Goal: Check status: Check status

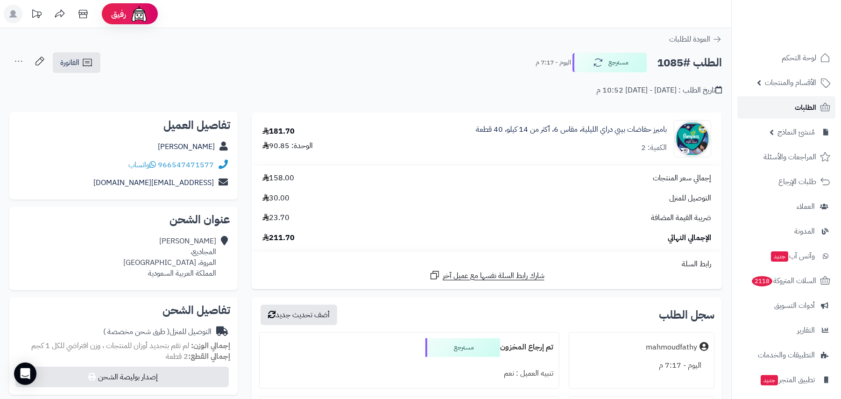
click at [797, 109] on span "الطلبات" at bounding box center [805, 107] width 21 height 13
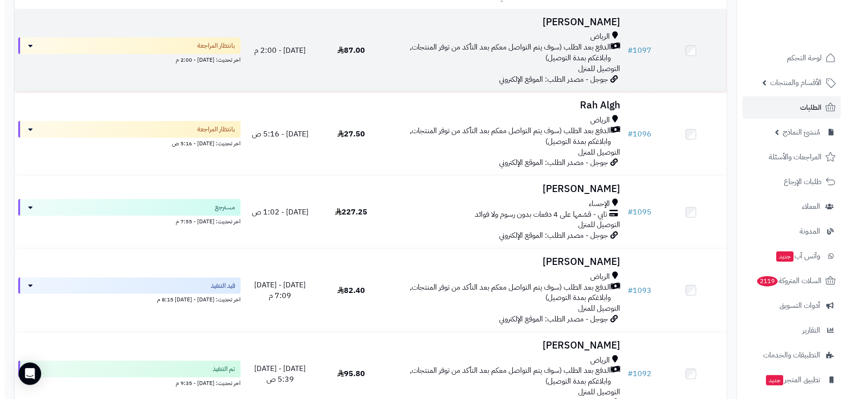
scroll to position [311, 0]
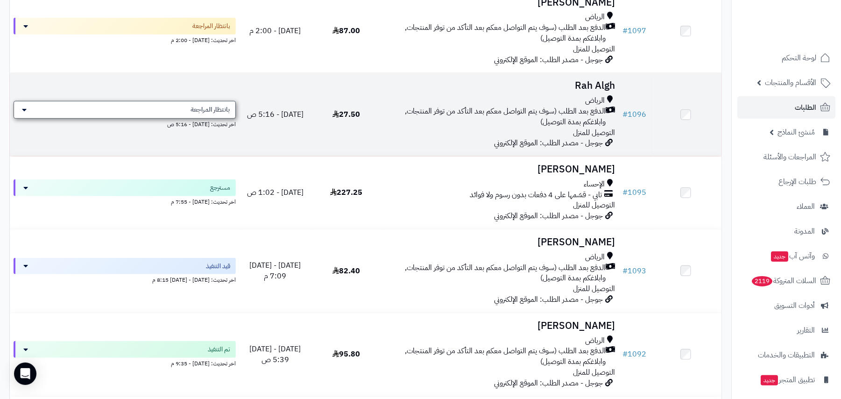
click at [113, 108] on div "بانتظار المراجعة" at bounding box center [125, 110] width 222 height 18
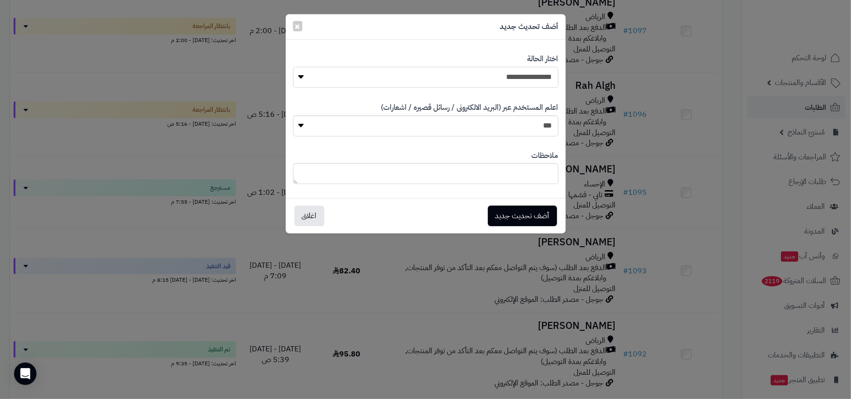
click at [492, 74] on select "**********" at bounding box center [425, 77] width 265 height 21
select select "**"
click at [293, 67] on select "**********" at bounding box center [425, 77] width 265 height 21
click at [518, 212] on button "أضف تحديث جديد" at bounding box center [522, 215] width 69 height 21
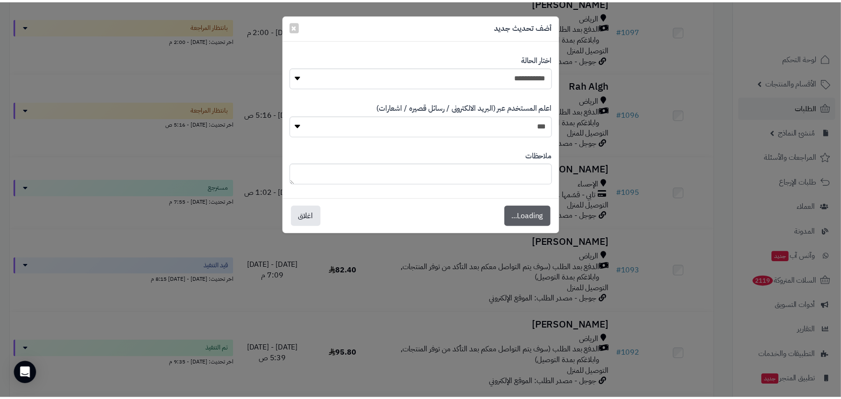
scroll to position [342, 0]
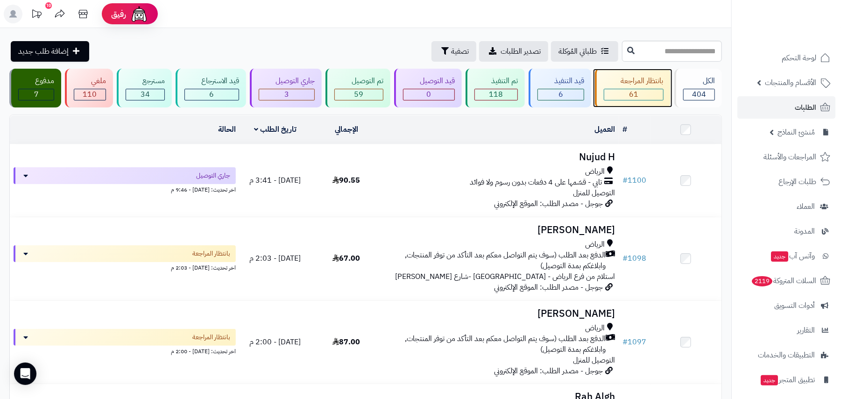
click at [634, 74] on div "بانتظار المراجعة 61" at bounding box center [632, 88] width 75 height 39
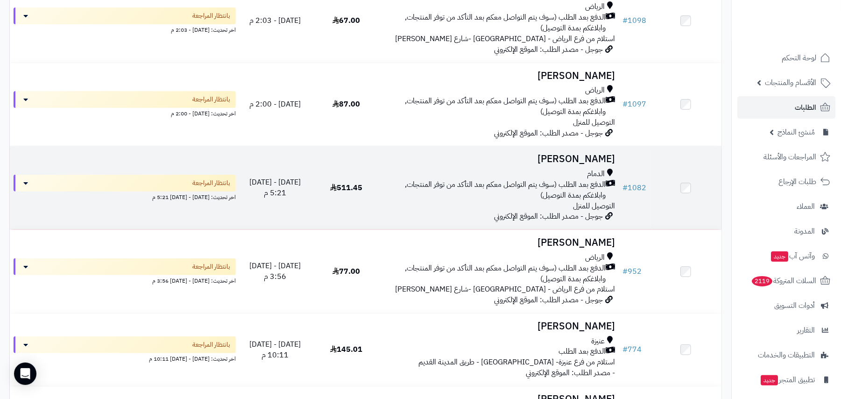
scroll to position [187, 0]
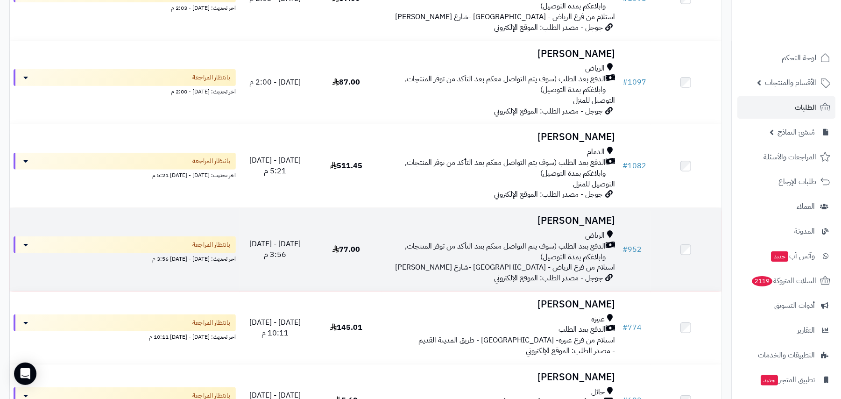
click at [535, 243] on span "الدفع بعد الطلب (سوف يتم التواصل معكم بعد التأكد من توفر المنتجات, وابلاغكم بمد…" at bounding box center [496, 251] width 220 height 21
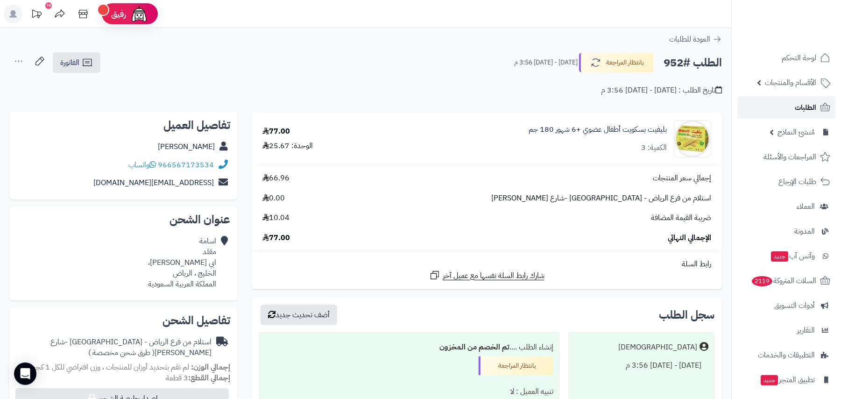
click at [793, 116] on link "الطلبات" at bounding box center [787, 107] width 98 height 22
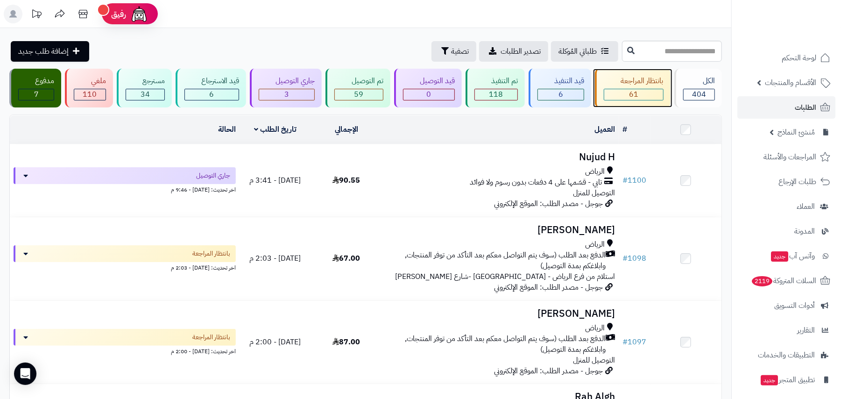
click at [600, 77] on div "بانتظار المراجعة 61" at bounding box center [632, 88] width 75 height 39
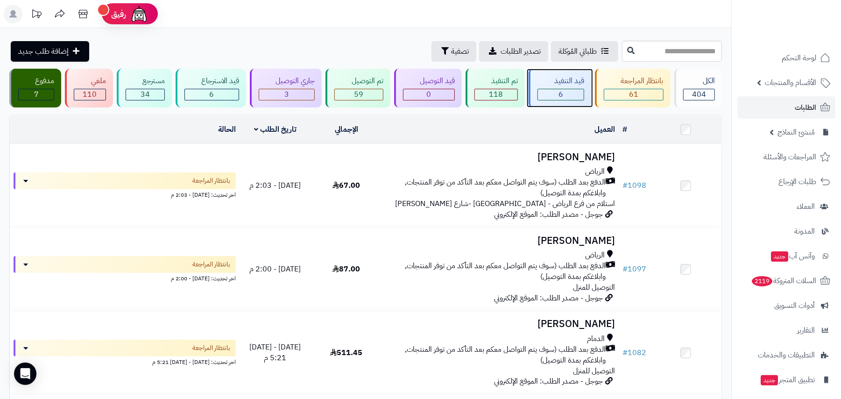
click at [550, 97] on div "6" at bounding box center [561, 94] width 46 height 11
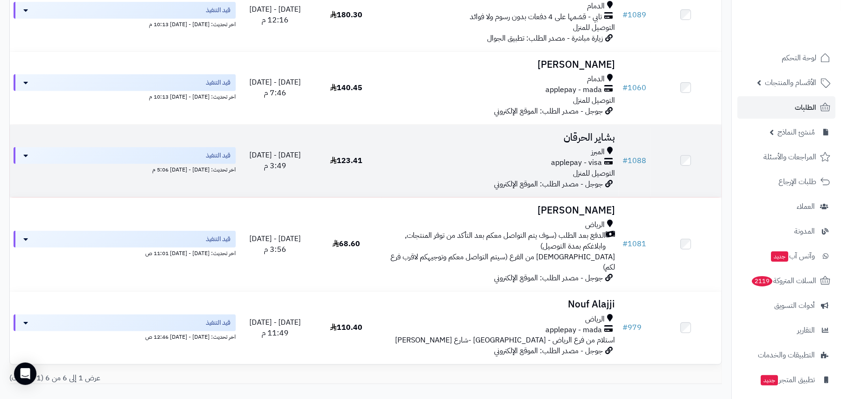
scroll to position [296, 0]
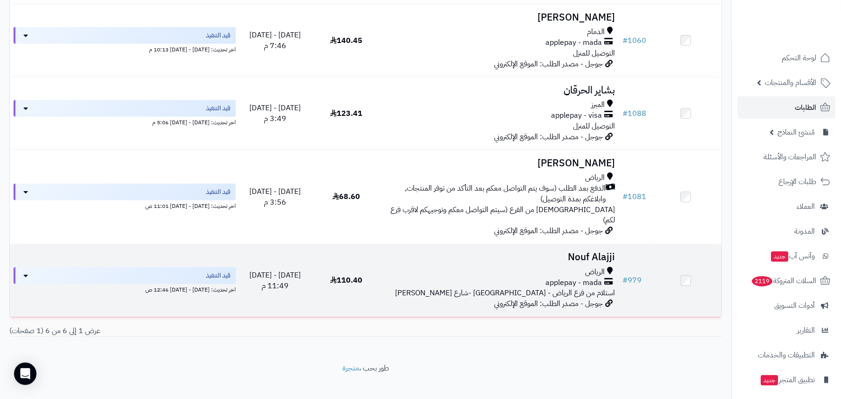
click at [547, 278] on span "applepay - mada" at bounding box center [574, 283] width 57 height 11
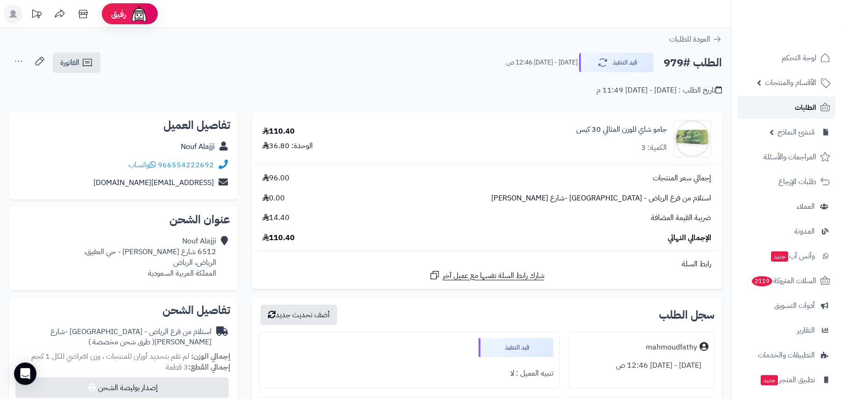
click at [805, 97] on link "الطلبات" at bounding box center [787, 107] width 98 height 22
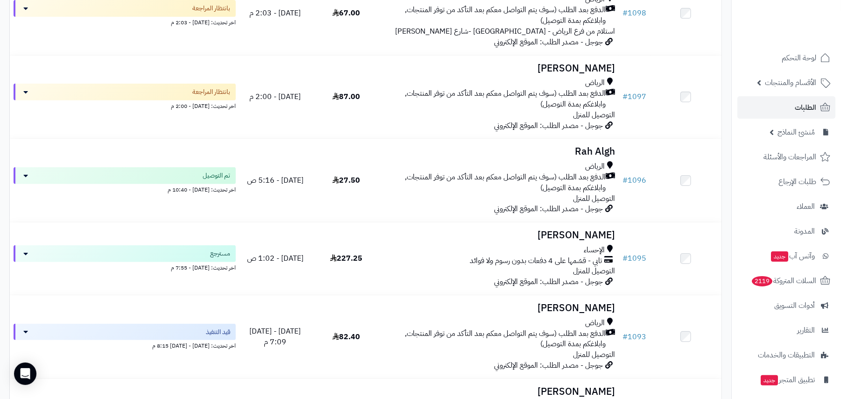
scroll to position [62, 0]
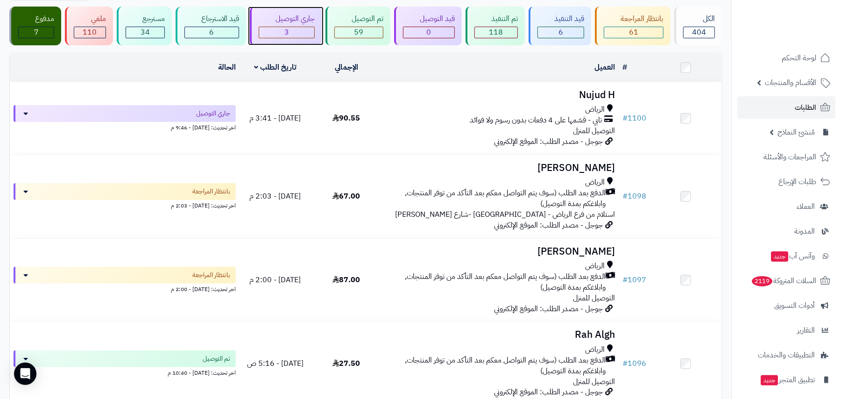
click at [285, 31] on span "3" at bounding box center [287, 32] width 5 height 11
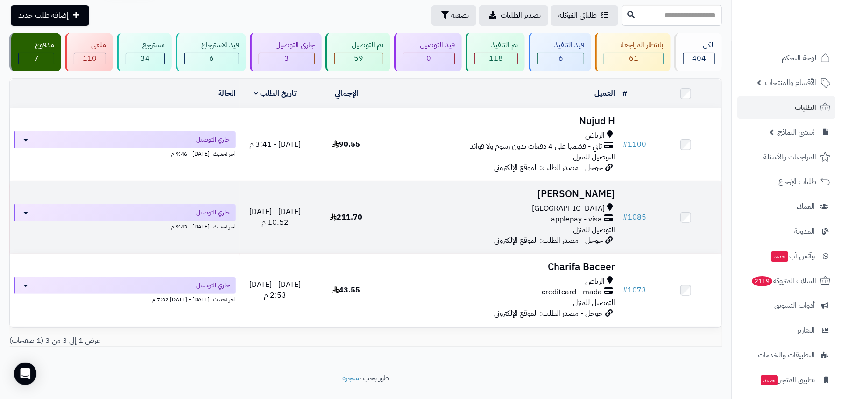
scroll to position [56, 0]
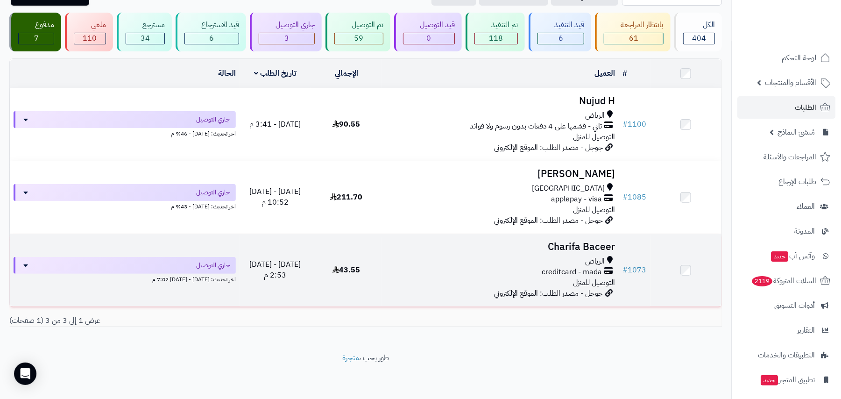
click at [506, 267] on div "creditcard - mada" at bounding box center [500, 272] width 229 height 11
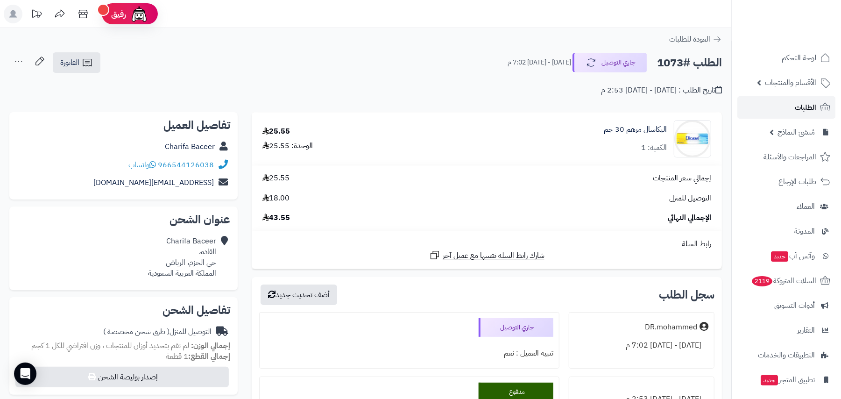
click at [784, 99] on link "الطلبات" at bounding box center [787, 107] width 98 height 22
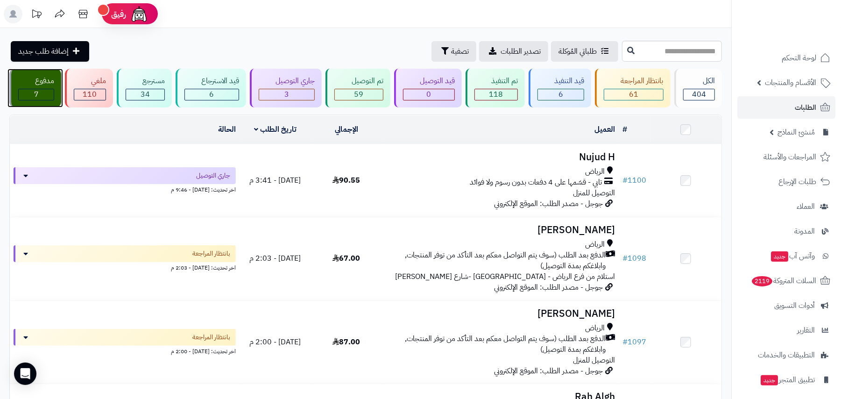
click at [28, 81] on div "مدفوع" at bounding box center [36, 81] width 36 height 11
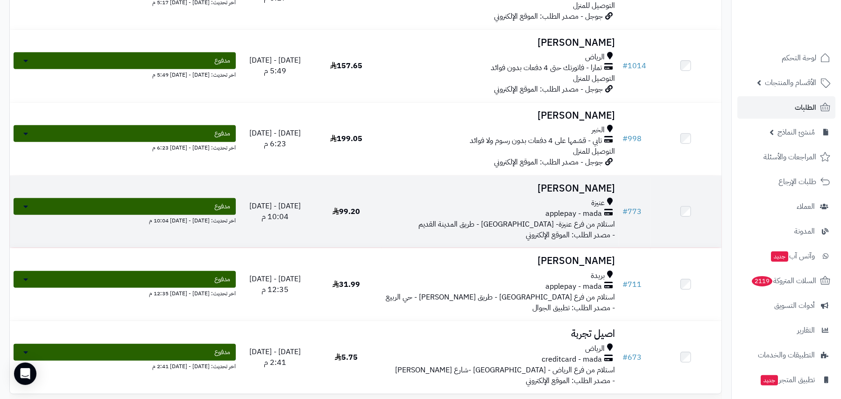
scroll to position [249, 0]
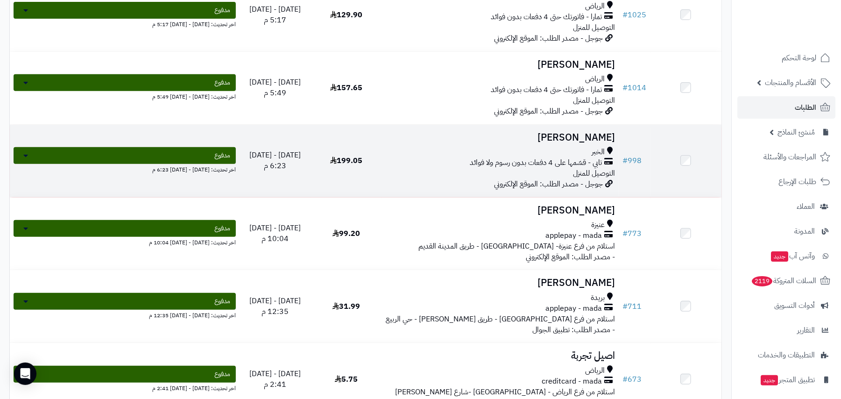
click at [474, 157] on span "تابي - قسّمها على 4 دفعات بدون رسوم ولا فوائد" at bounding box center [536, 162] width 132 height 11
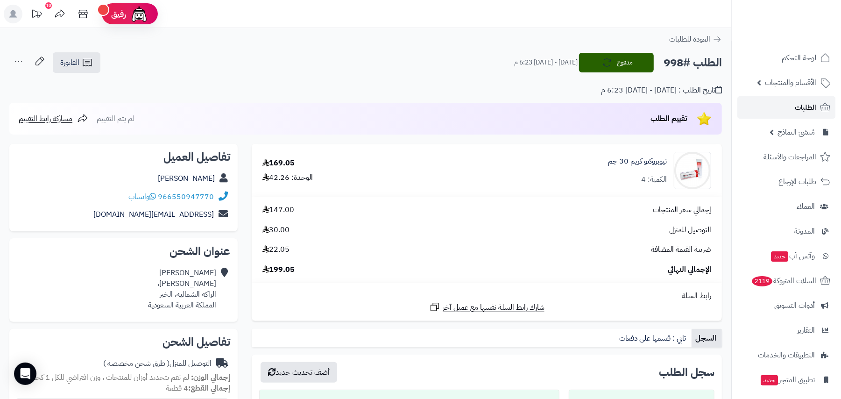
click at [805, 113] on span "الطلبات" at bounding box center [805, 107] width 21 height 13
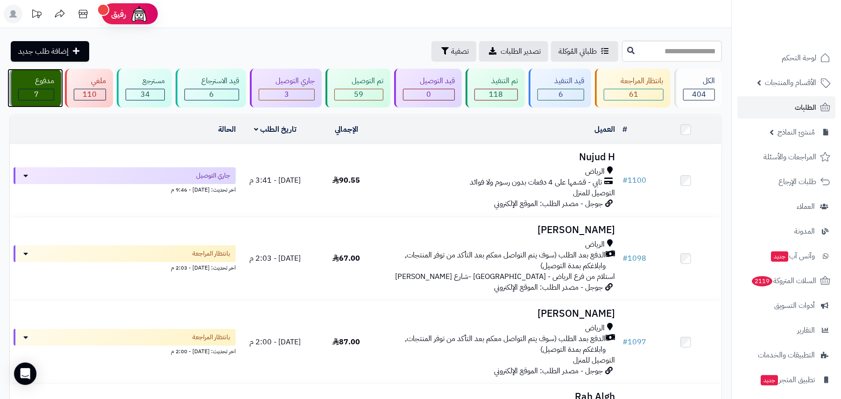
click at [42, 94] on div "7" at bounding box center [36, 94] width 35 height 11
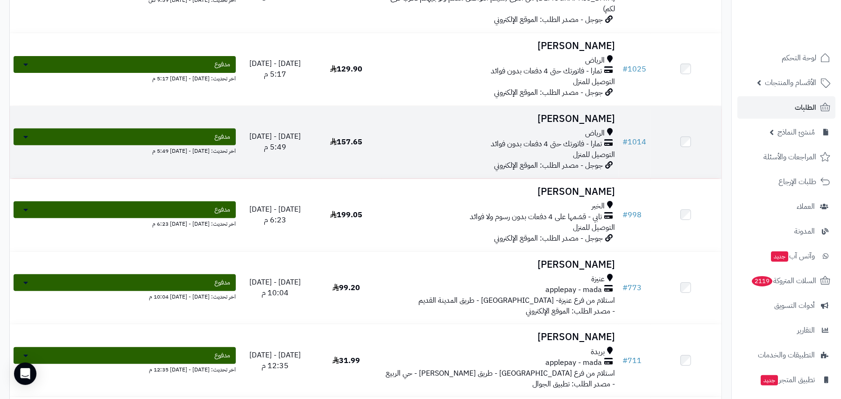
scroll to position [348, 0]
